Goal: Use online tool/utility

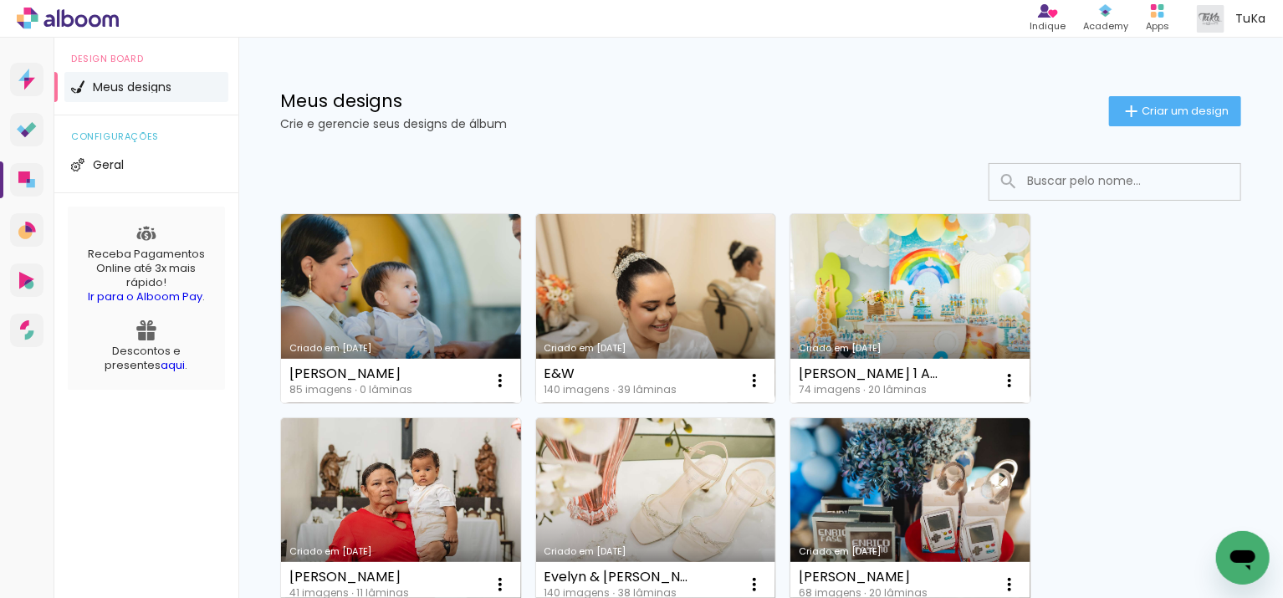
scroll to position [110, 0]
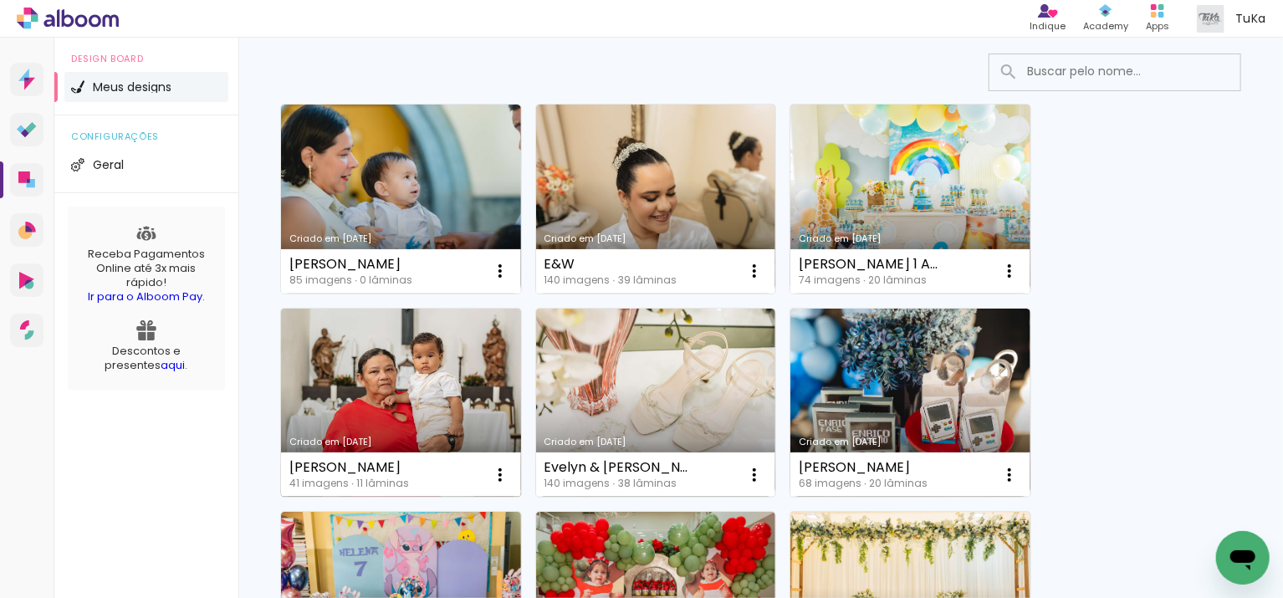
click at [395, 398] on link "Criado em [DATE]" at bounding box center [401, 403] width 240 height 189
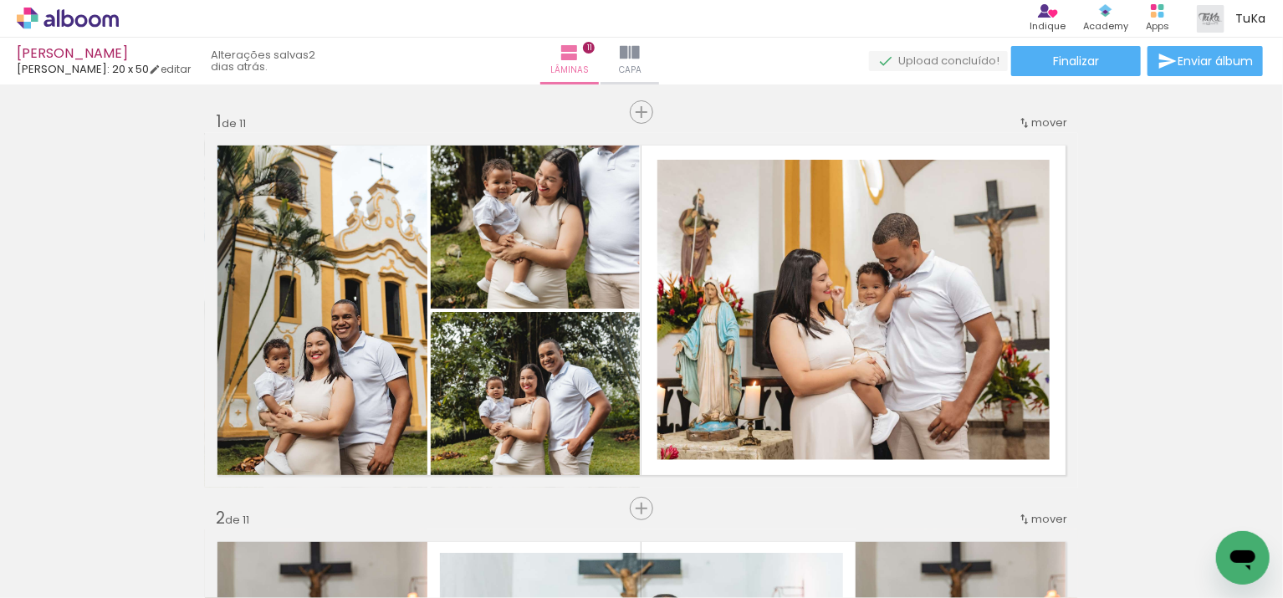
scroll to position [2001, 0]
